Goal: Task Accomplishment & Management: Use online tool/utility

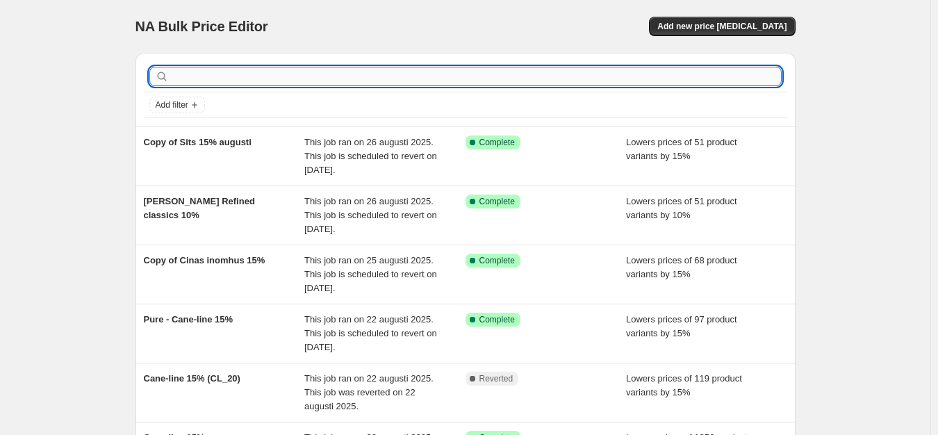
click at [202, 76] on input "text" at bounding box center [477, 76] width 610 height 19
type input "cinas"
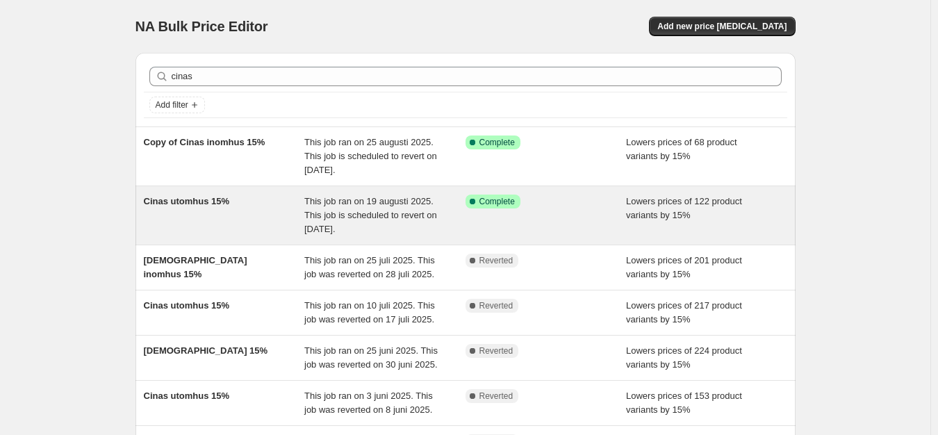
click at [247, 202] on div "Cinas utomhus 15%" at bounding box center [224, 216] width 161 height 42
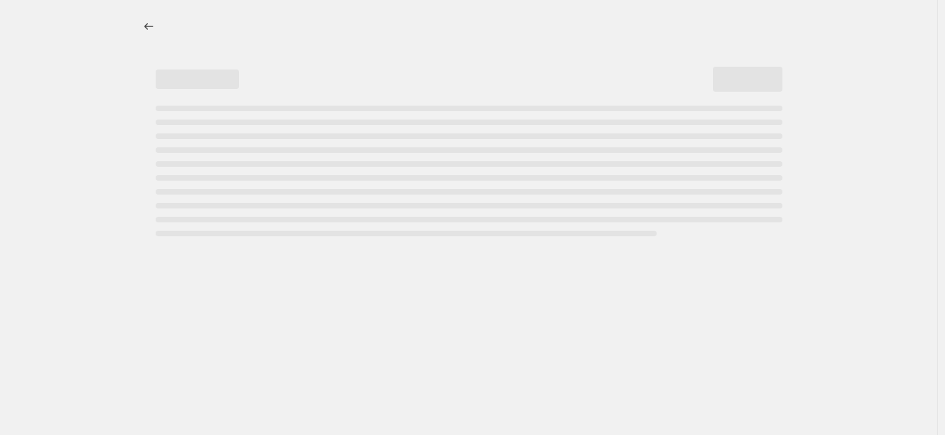
select select "percentage"
select select "product_status"
select select "not_equal"
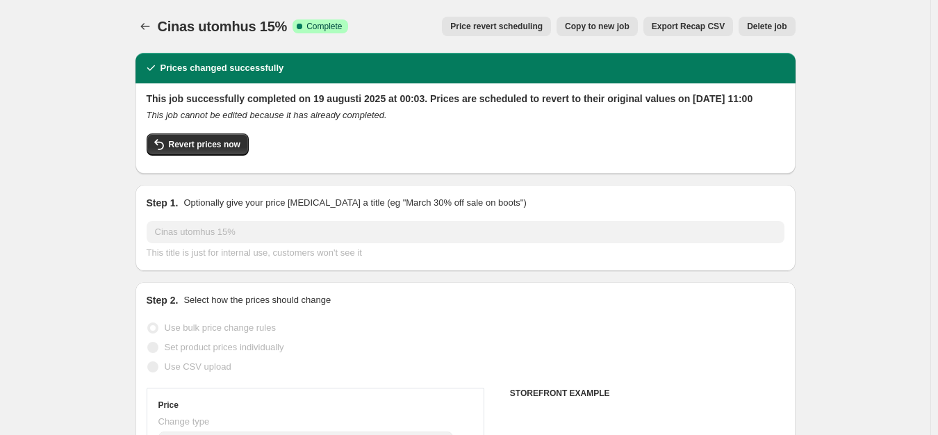
select select "vendor"
select select "tag"
click at [489, 31] on span "Price revert scheduling" at bounding box center [496, 26] width 92 height 11
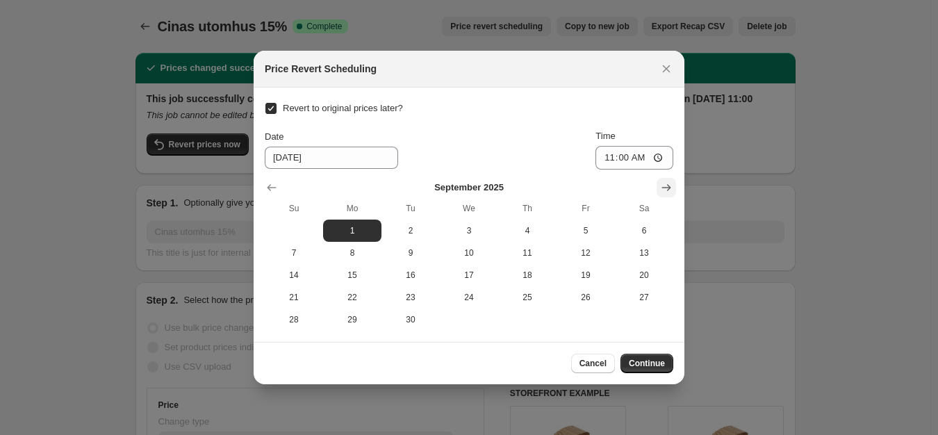
click at [671, 189] on icon "Show next month, October 2025" at bounding box center [666, 188] width 14 height 14
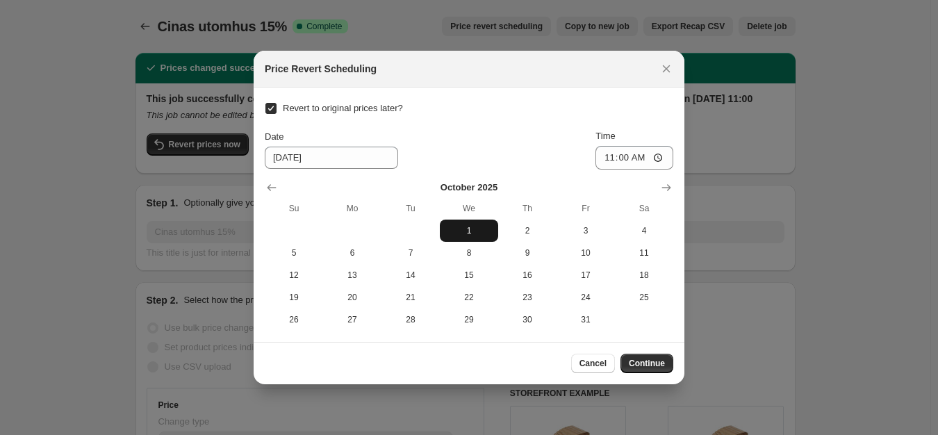
click at [475, 225] on span "1" at bounding box center [468, 230] width 47 height 11
type input "[DATE]"
click at [627, 159] on input "11:00" at bounding box center [635, 158] width 78 height 24
type input "23:59"
click at [634, 364] on span "Continue" at bounding box center [647, 363] width 36 height 11
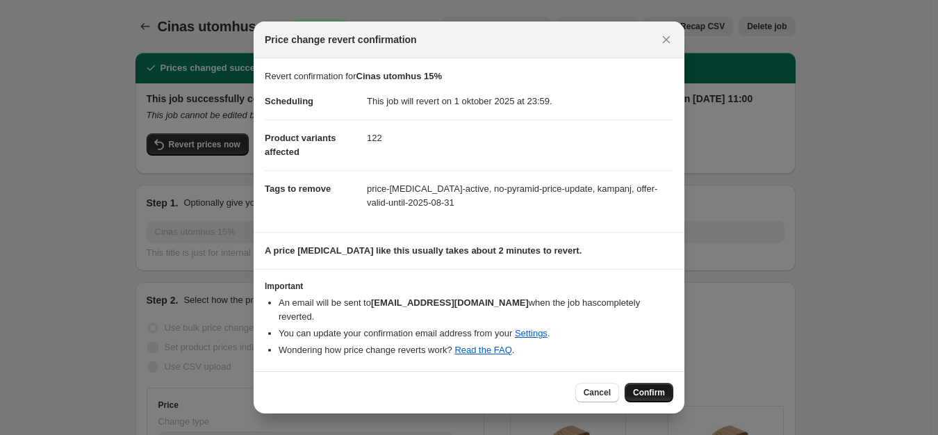
click at [639, 387] on span "Confirm" at bounding box center [649, 392] width 32 height 11
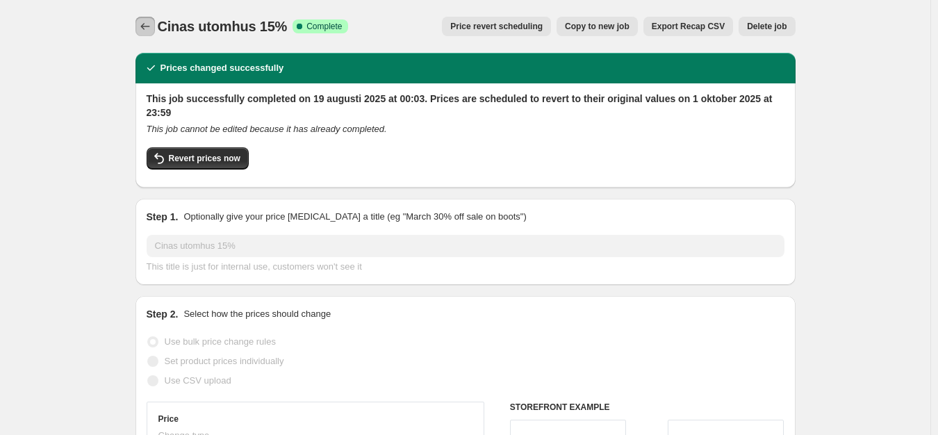
click at [141, 27] on icon "Price change jobs" at bounding box center [145, 26] width 14 height 14
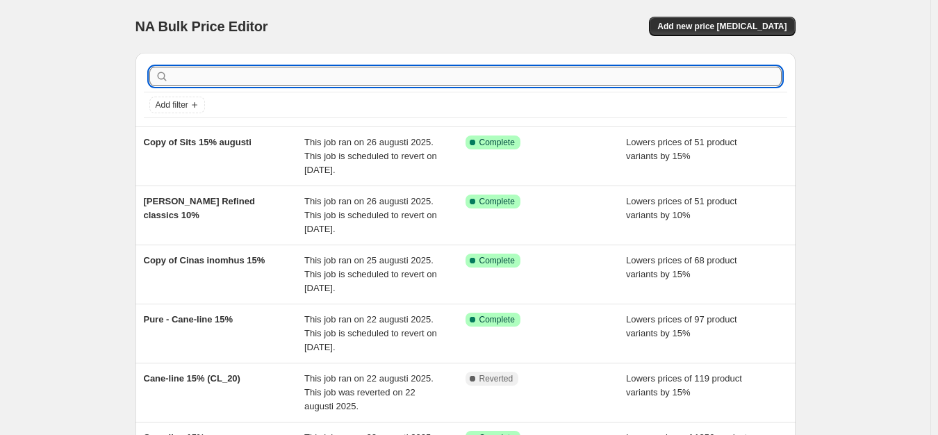
click at [261, 78] on input "text" at bounding box center [477, 76] width 610 height 19
type input "cinas"
